Goal: Task Accomplishment & Management: Manage account settings

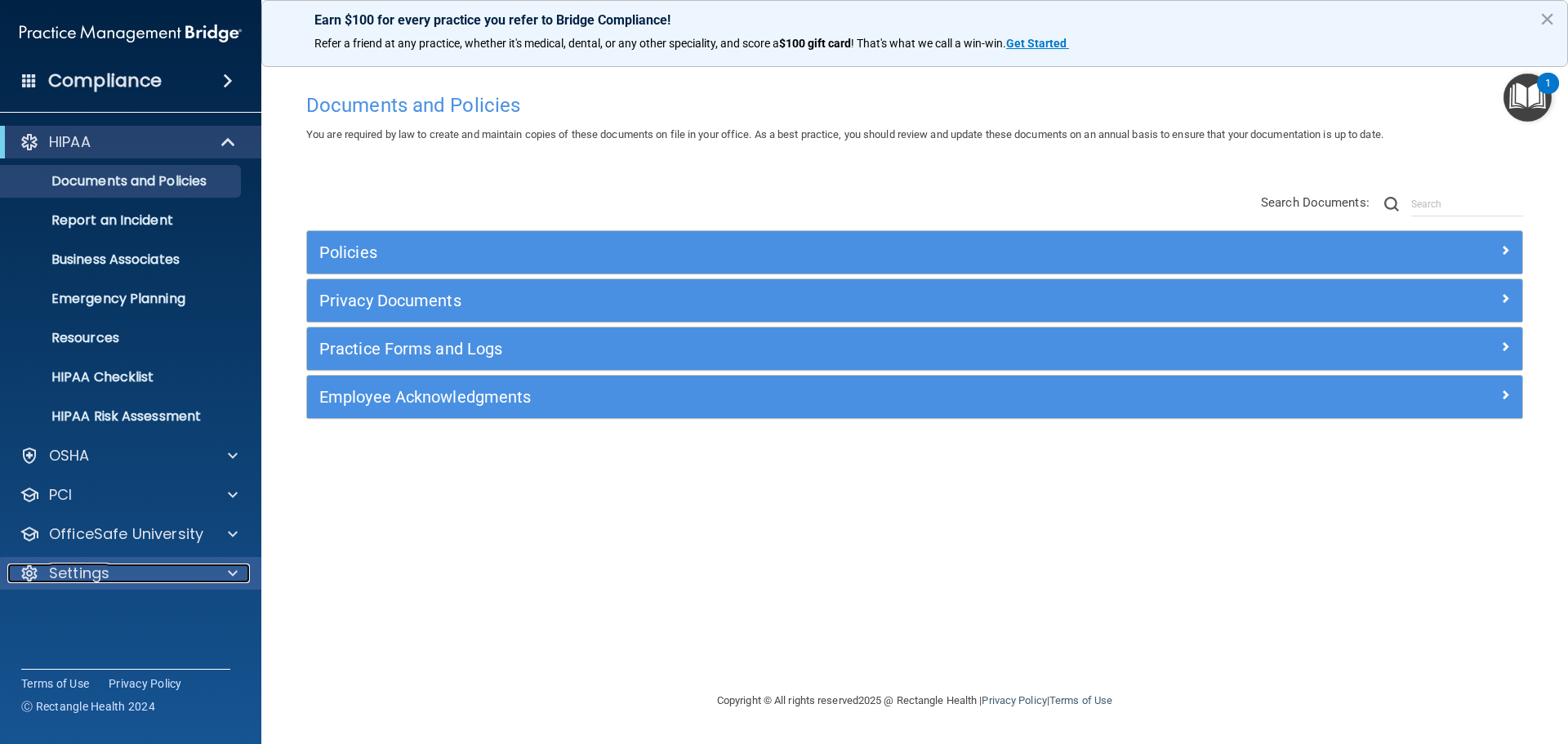
click at [244, 573] on div at bounding box center [230, 573] width 41 height 19
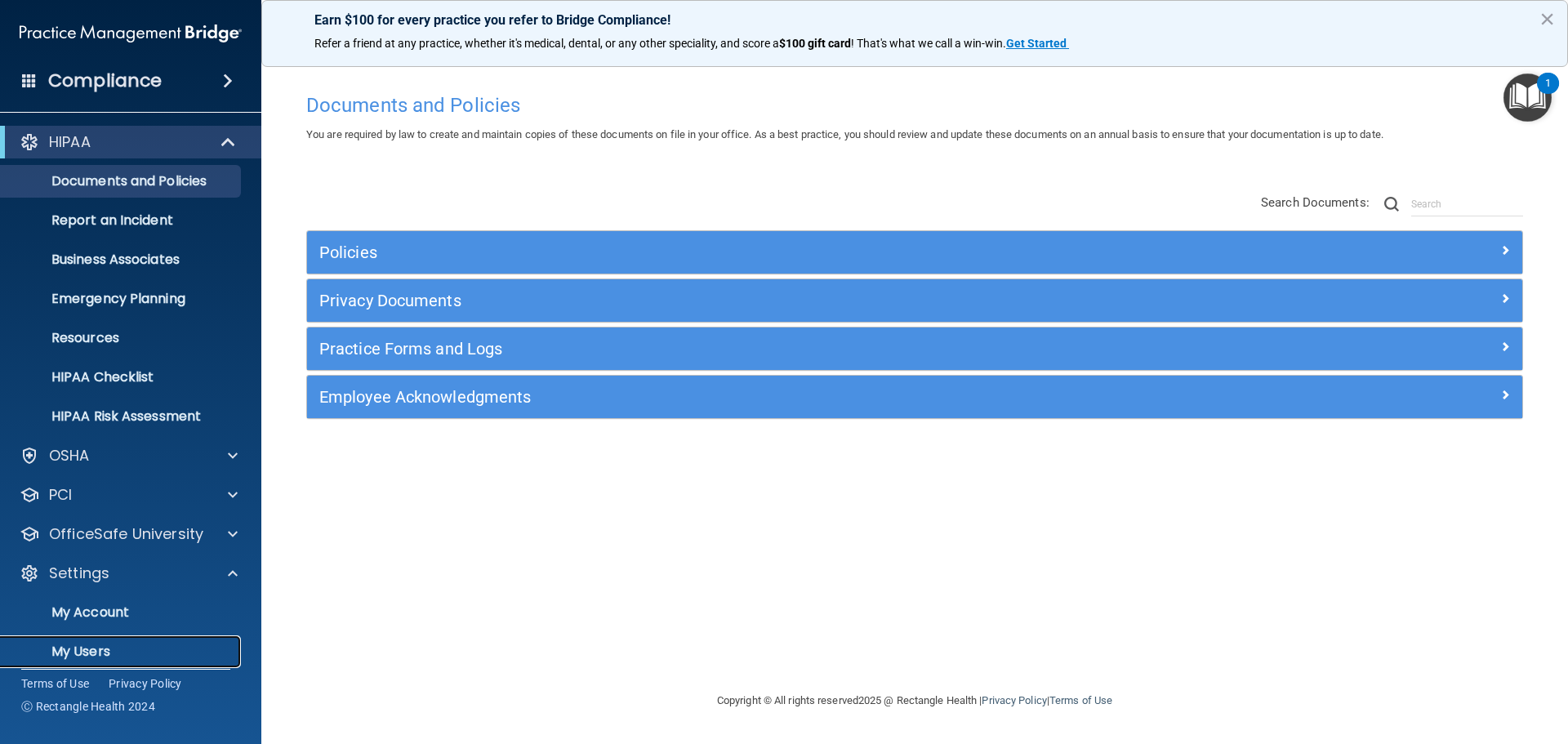
click at [87, 648] on p "My Users" at bounding box center [122, 652] width 223 height 16
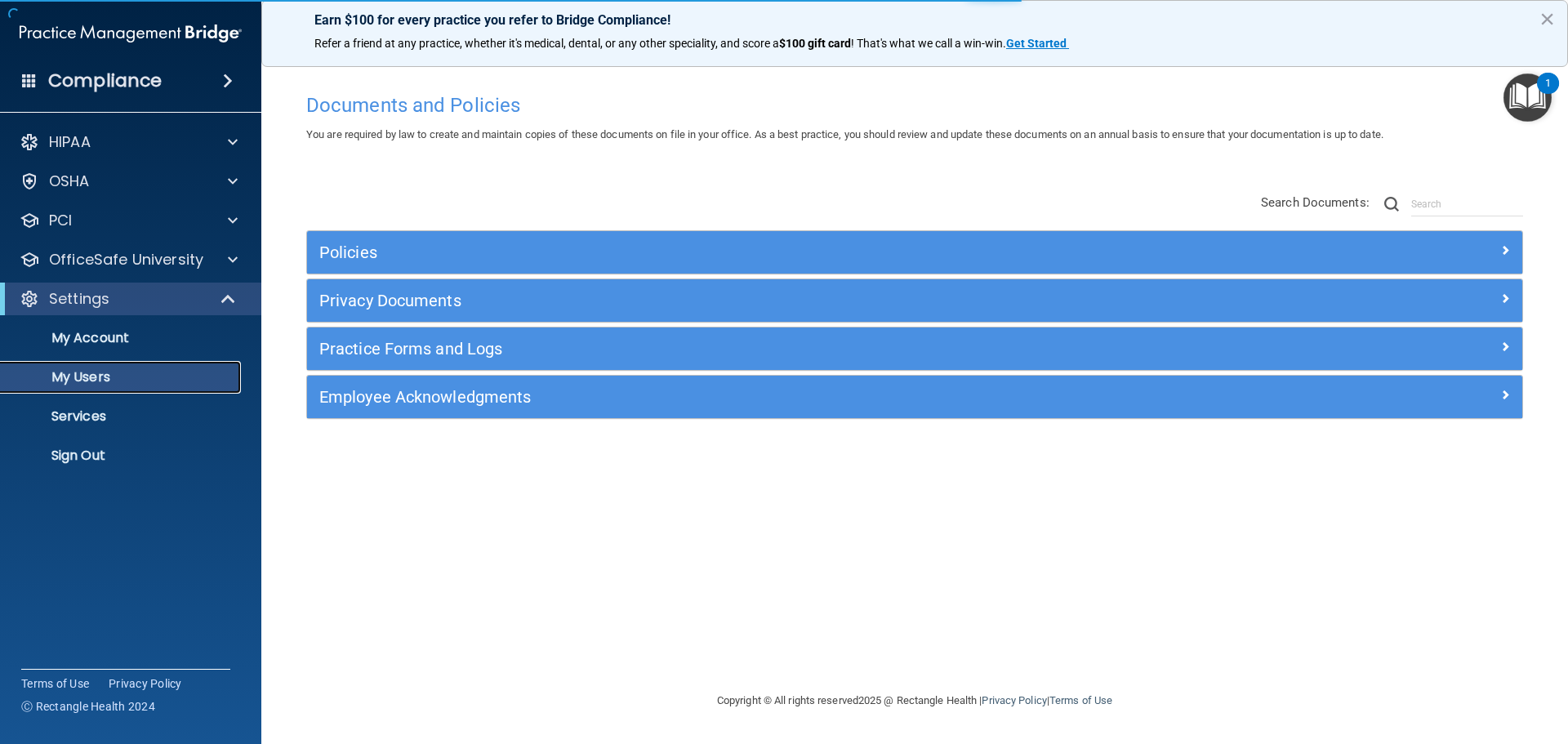
select select "20"
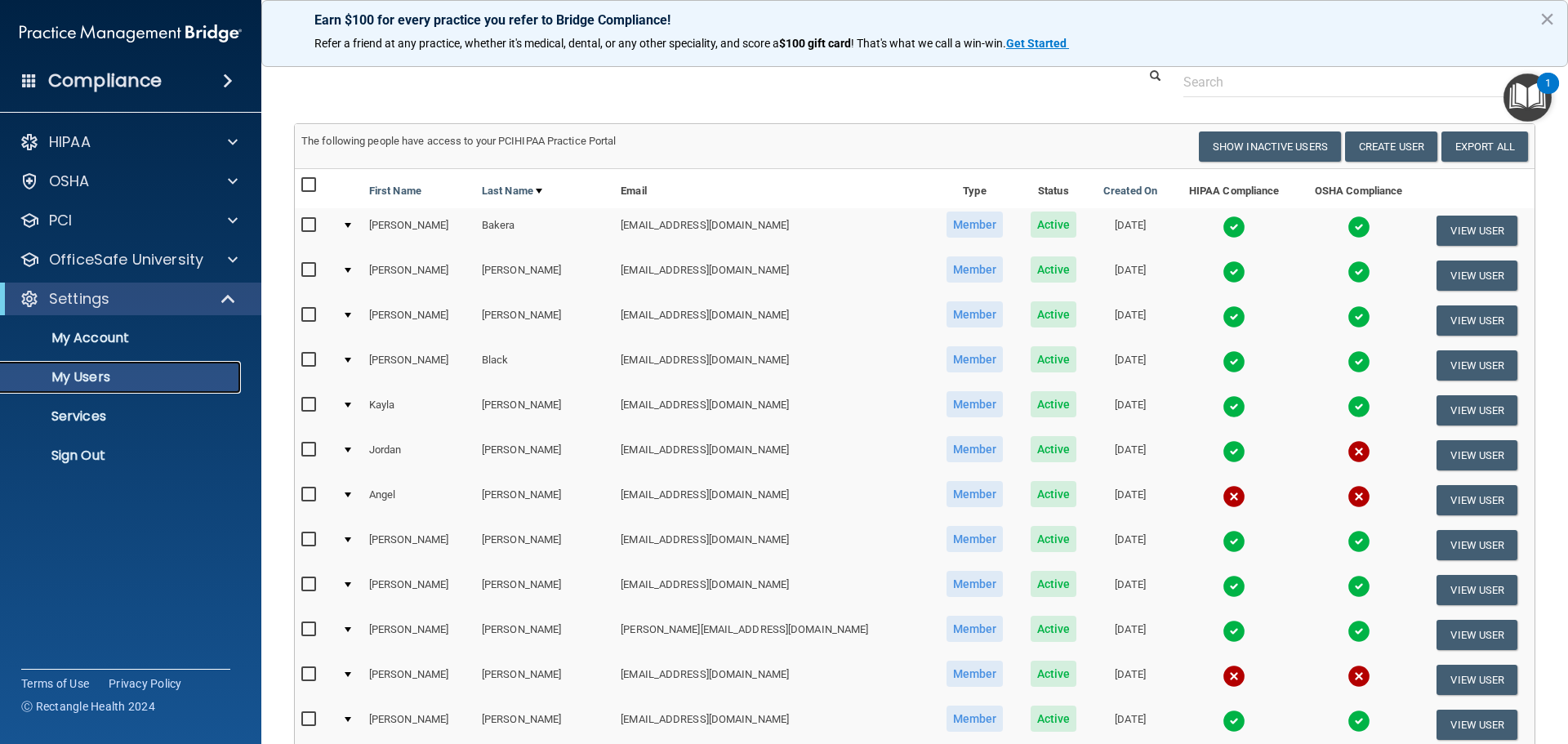
scroll to position [81, 0]
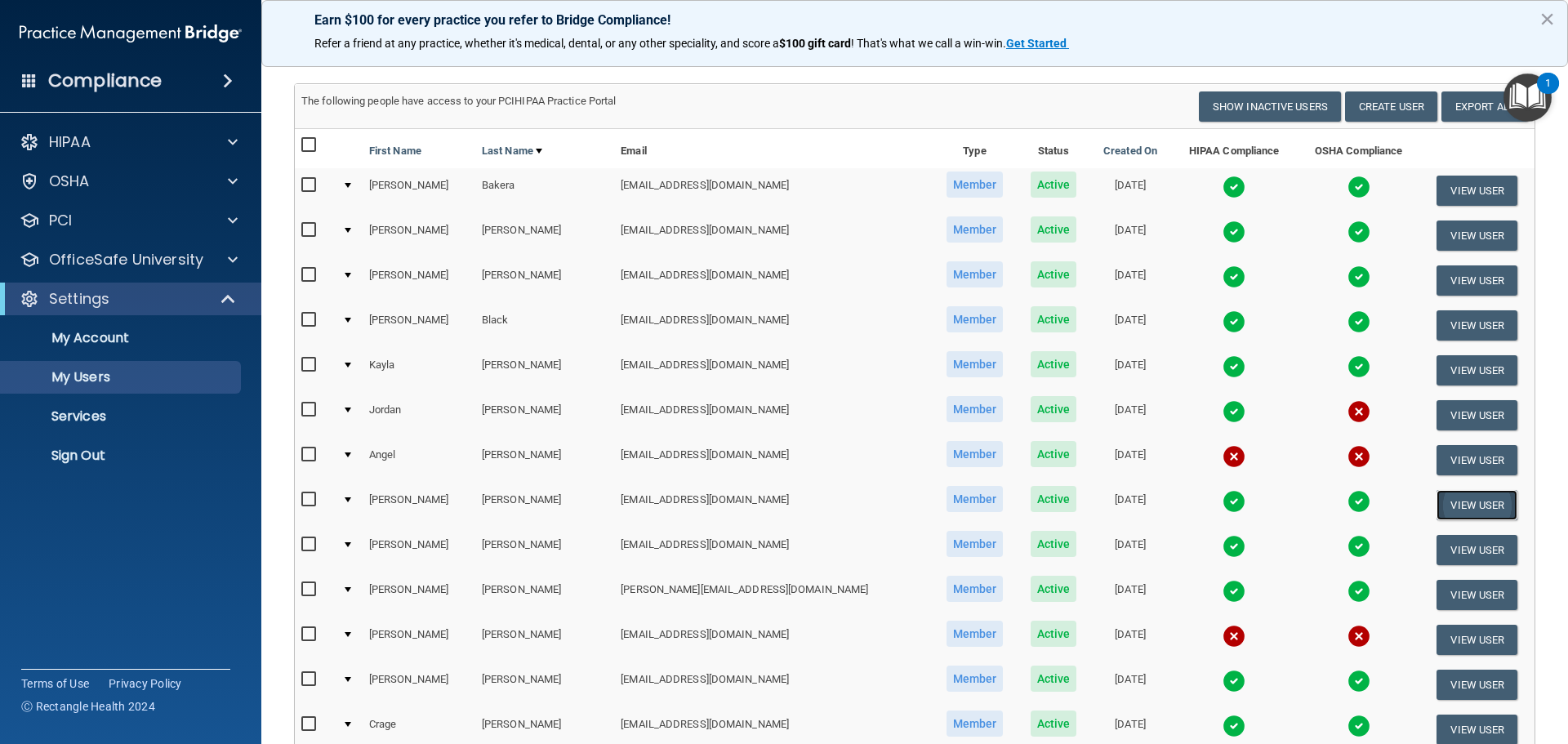
click at [1457, 503] on button "View User" at bounding box center [1477, 505] width 80 height 30
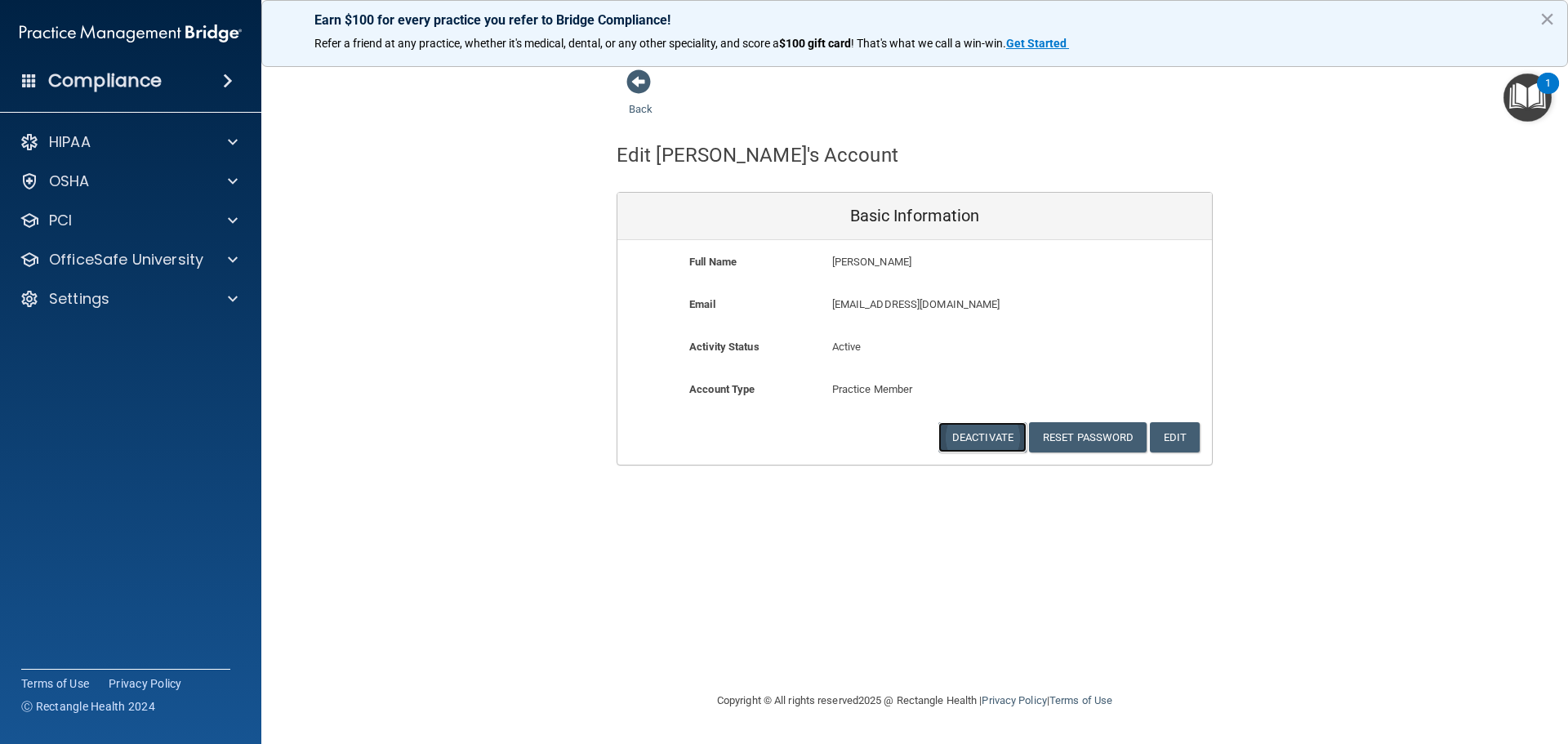
click at [992, 432] on button "Deactivate" at bounding box center [983, 438] width 88 height 30
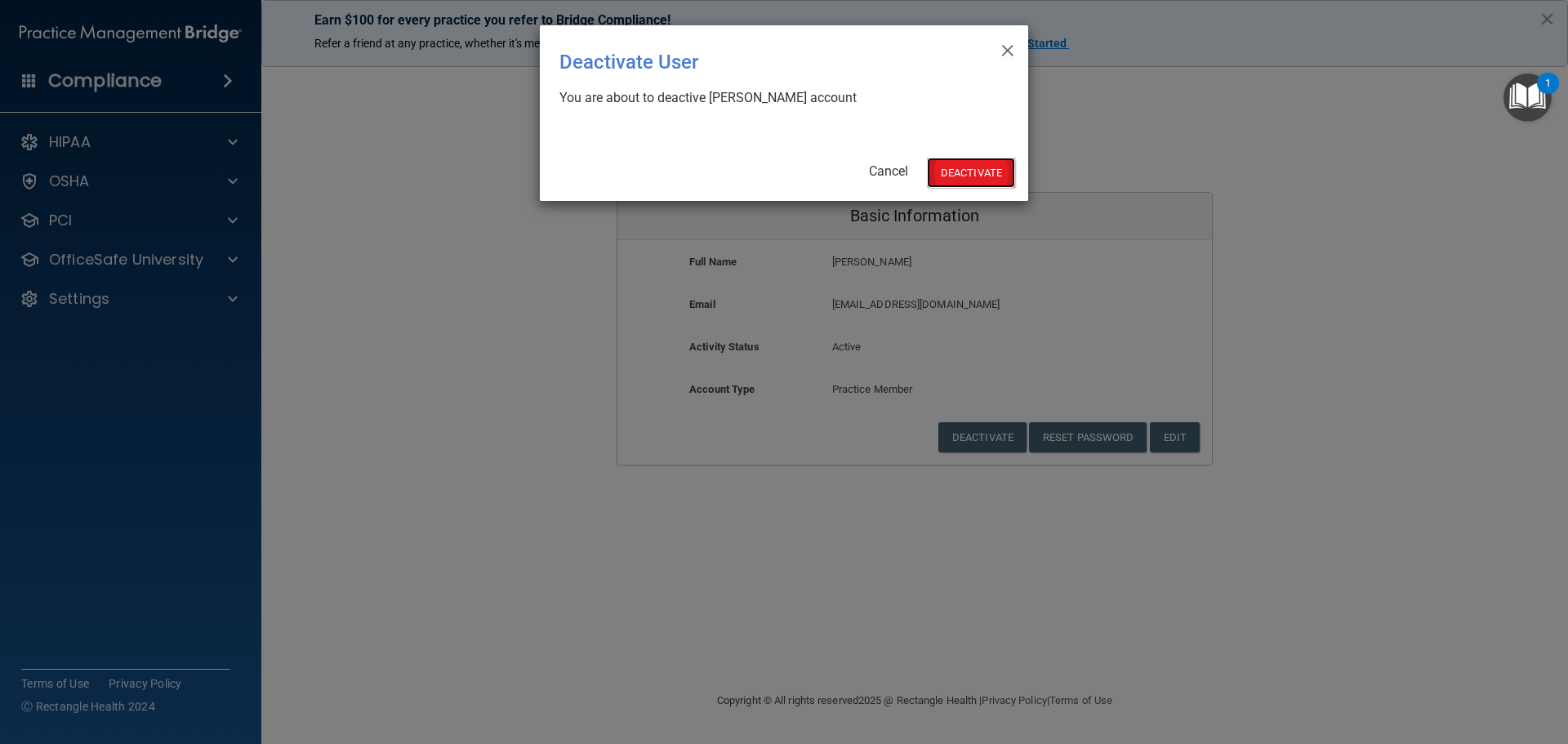
click at [963, 170] on button "Deactivate" at bounding box center [971, 173] width 88 height 30
